Goal: Transaction & Acquisition: Download file/media

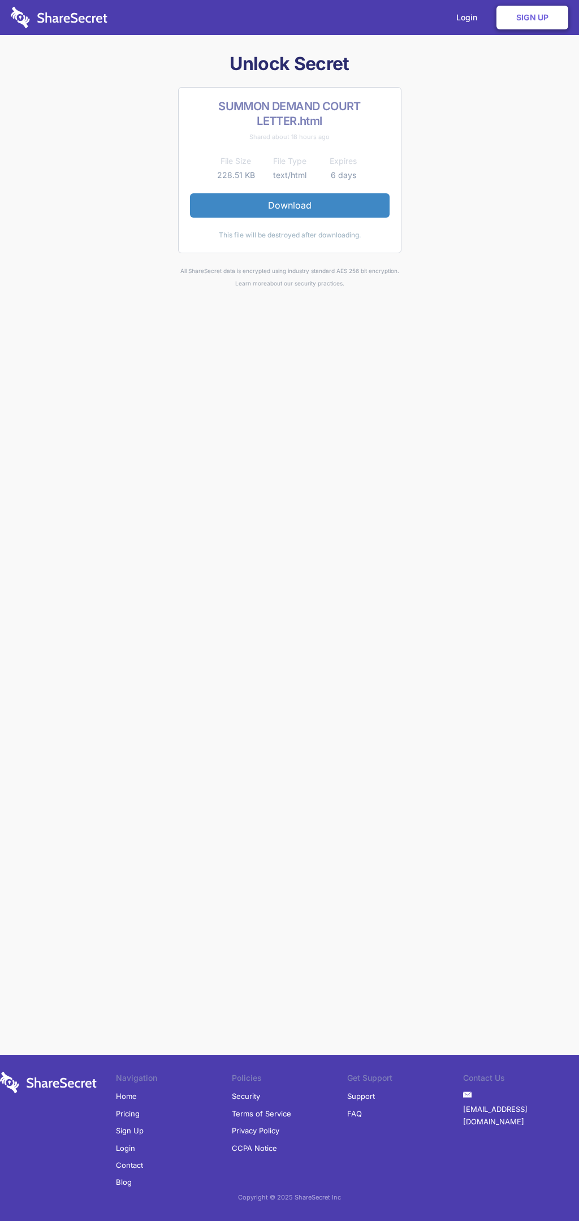
click at [289, 205] on link "Download" at bounding box center [290, 205] width 200 height 24
